Goal: Information Seeking & Learning: Learn about a topic

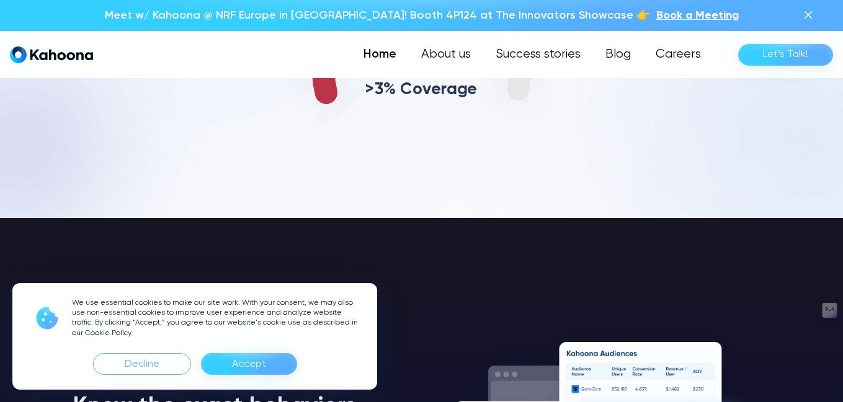
scroll to position [641, 0]
click at [231, 362] on div "Accept" at bounding box center [249, 364] width 96 height 22
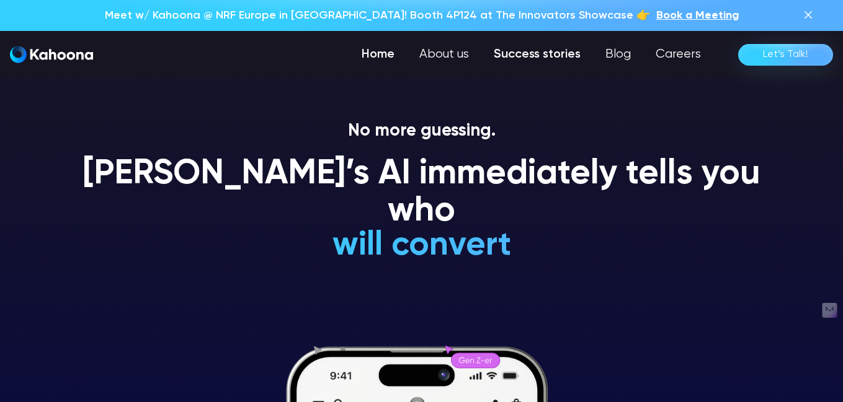
scroll to position [0, 0]
click at [524, 56] on link "Success stories" at bounding box center [537, 54] width 112 height 25
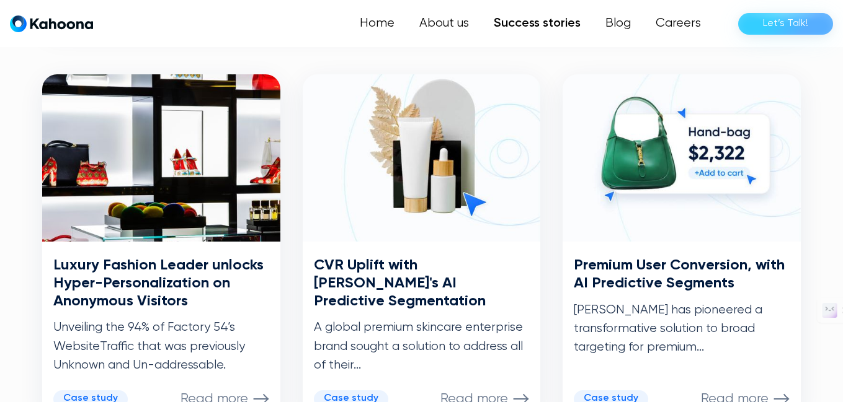
scroll to position [654, 0]
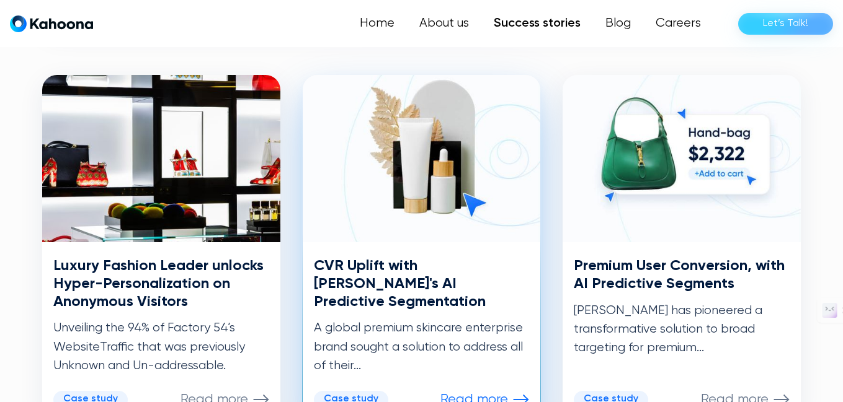
click at [365, 394] on div "Case study" at bounding box center [351, 400] width 55 height 12
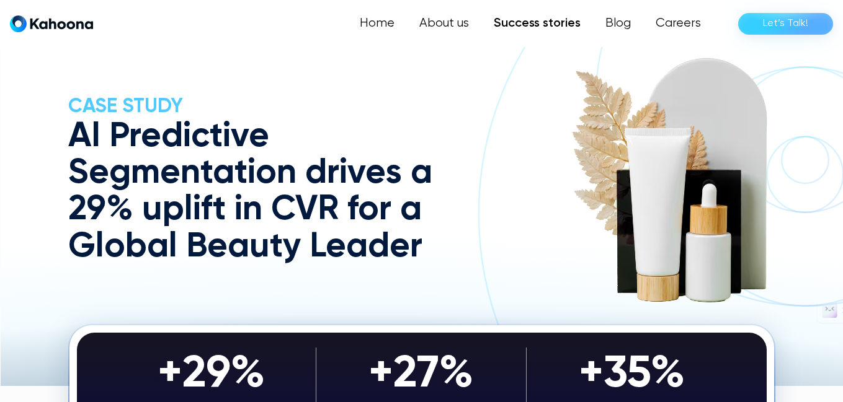
scroll to position [40, 0]
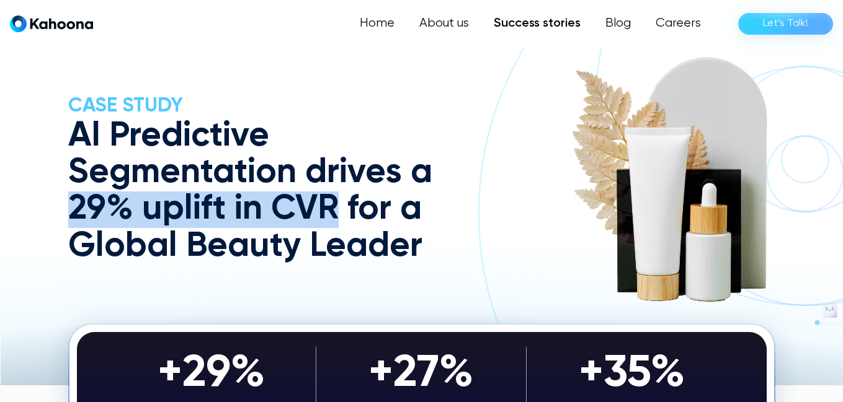
drag, startPoint x: 72, startPoint y: 206, endPoint x: 332, endPoint y: 204, distance: 259.8
click at [332, 204] on h1 "AI Predictive Segmentation drives a 29% uplift in CVR for a Global Beauty Leader" at bounding box center [286, 191] width 437 height 147
copy h1 "29% uplift in CVR"
